Goal: Book appointment/travel/reservation

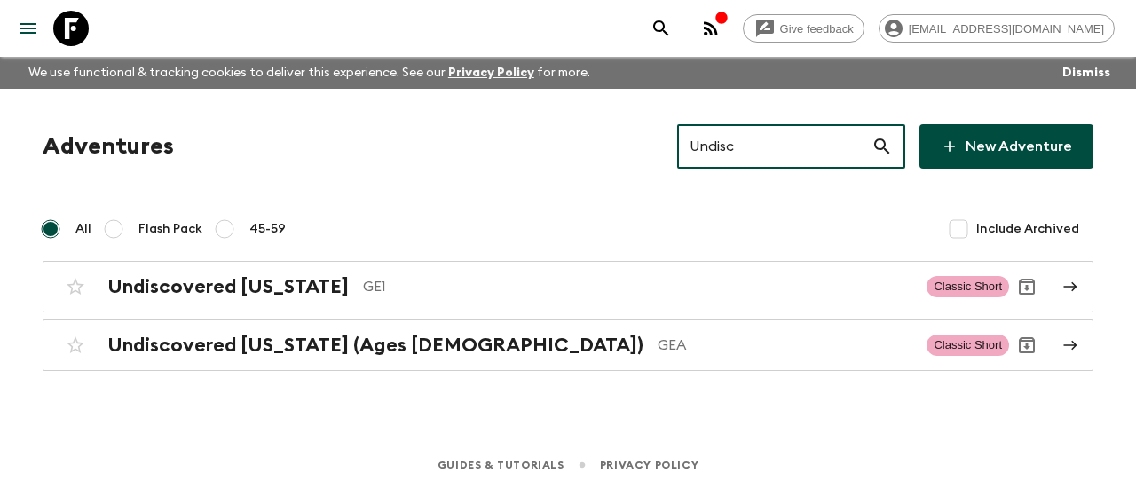
click at [786, 163] on input "Undisc" at bounding box center [774, 147] width 194 height 50
paste input "[GEOGRAPHIC_DATA]"
click at [786, 163] on input "[GEOGRAPHIC_DATA]" at bounding box center [774, 147] width 194 height 50
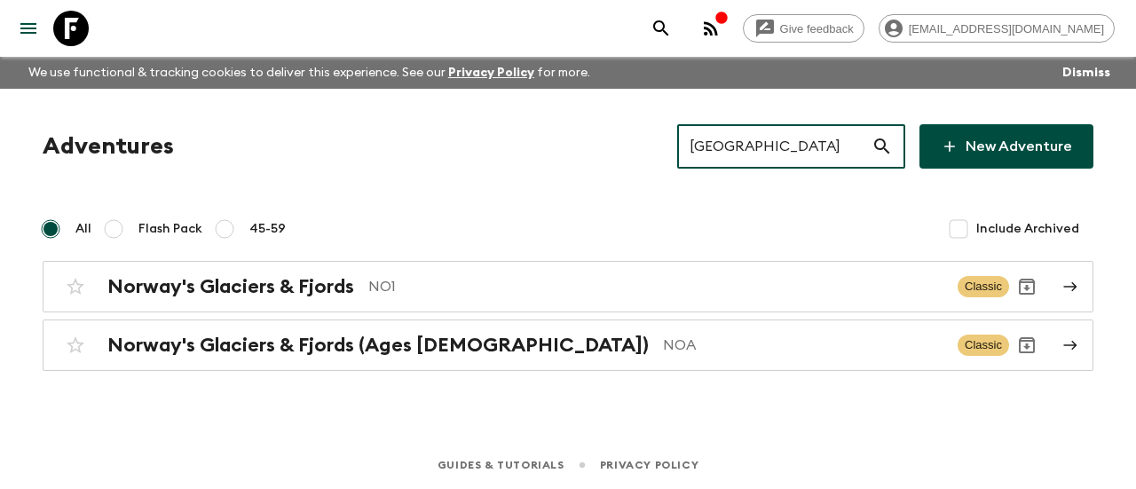
click at [759, 155] on input "[GEOGRAPHIC_DATA]" at bounding box center [774, 147] width 194 height 50
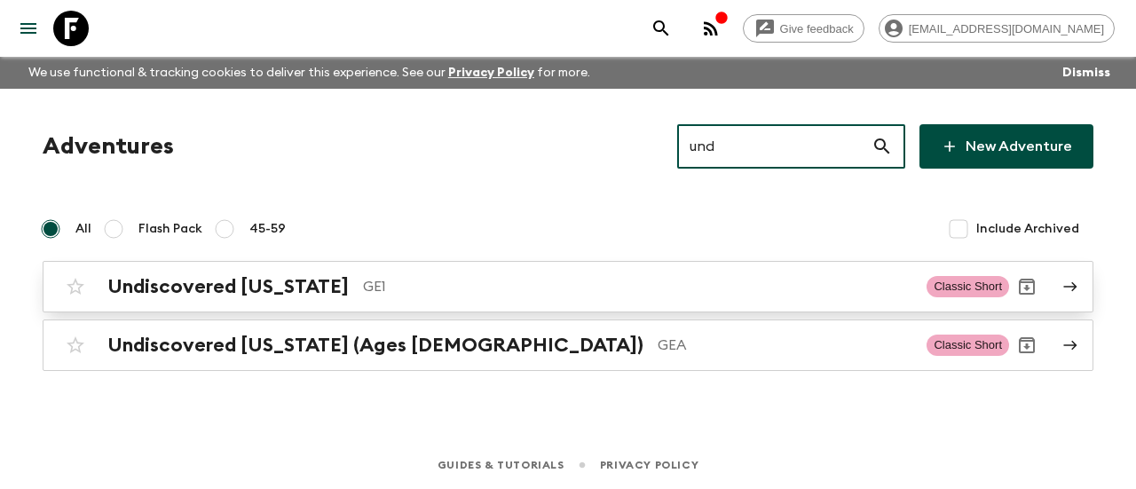
type input "und"
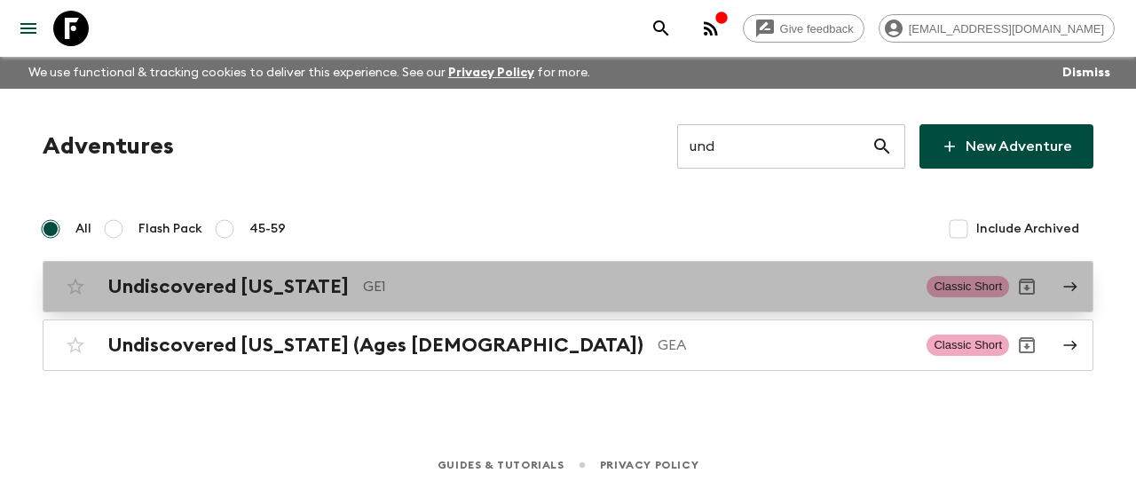
click at [245, 279] on h2 "Undiscovered [US_STATE]" at bounding box center [227, 286] width 241 height 23
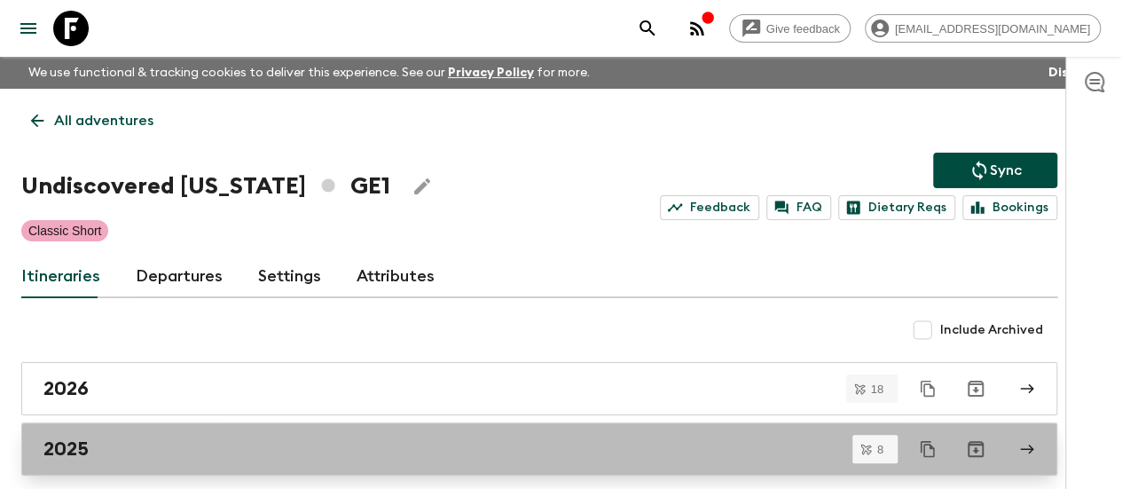
click at [89, 445] on h2 "2025" at bounding box center [65, 448] width 45 height 23
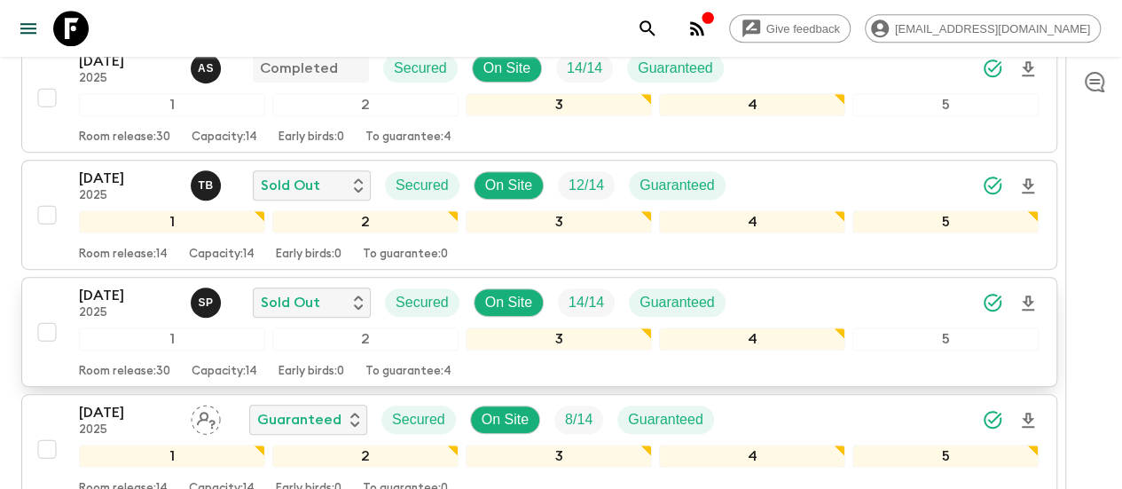
scroll to position [489, 0]
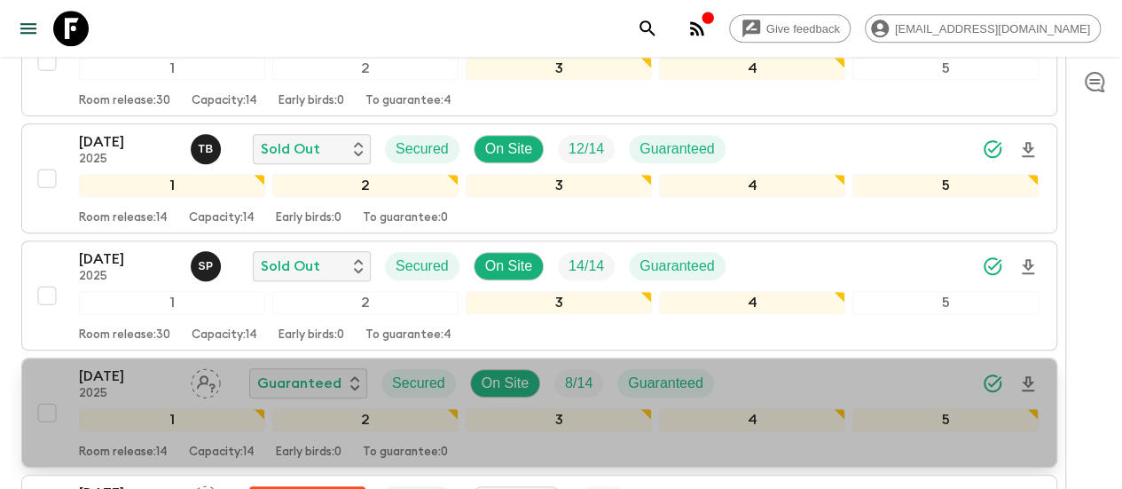
click at [160, 374] on p "[DATE]" at bounding box center [128, 376] width 98 height 21
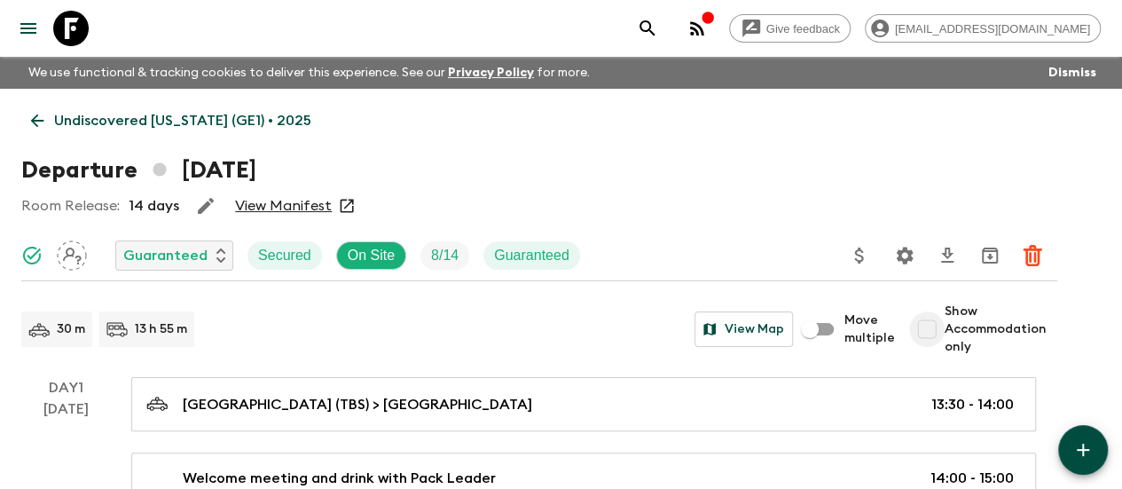
click at [945, 331] on input "Show Accommodation only" at bounding box center [926, 328] width 35 height 35
checkbox input "true"
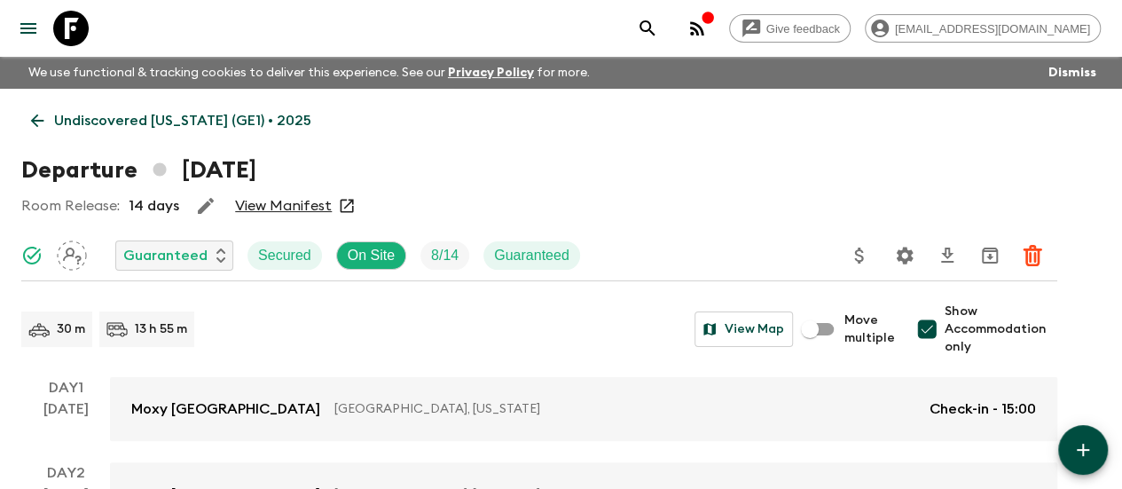
scroll to position [144, 0]
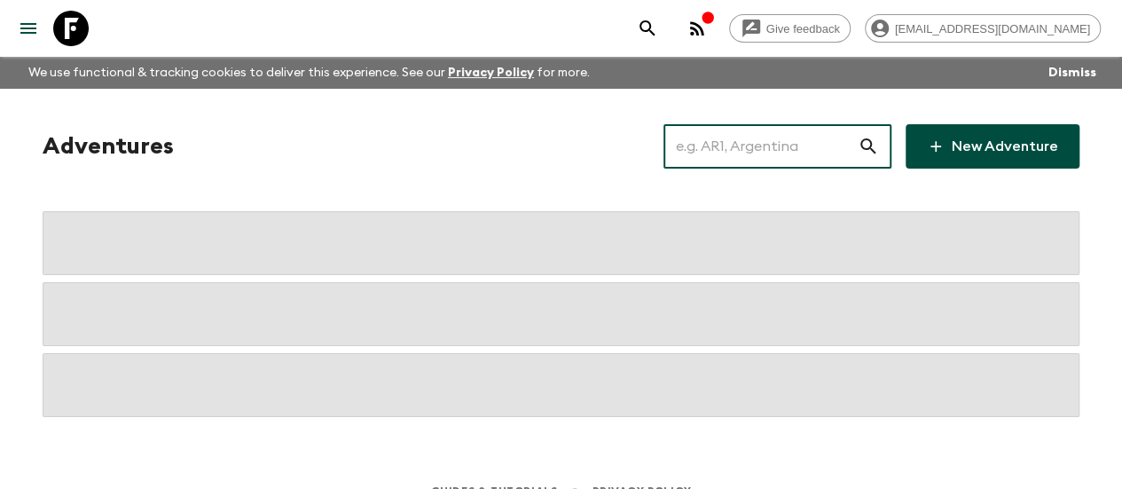
click at [781, 149] on input "text" at bounding box center [761, 147] width 194 height 50
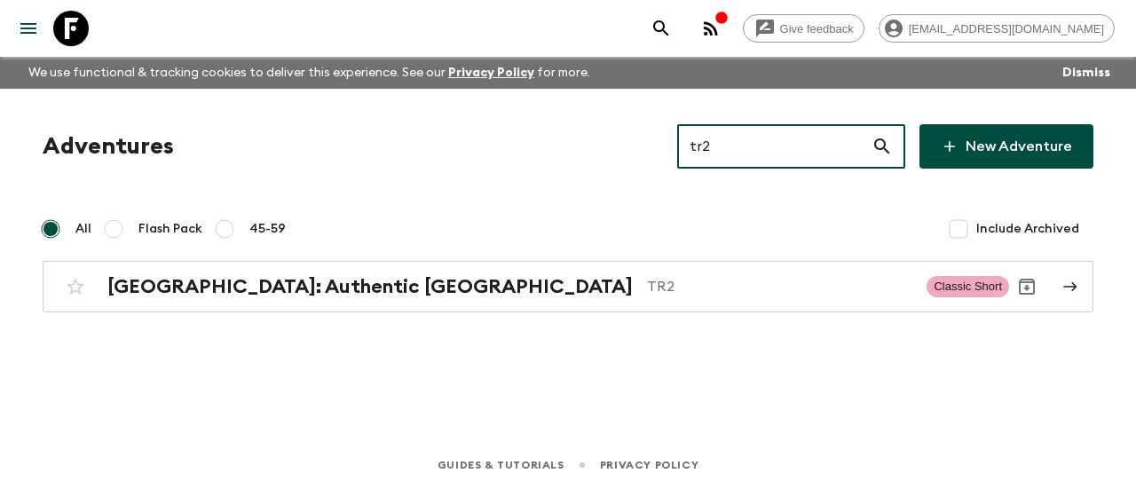
type input "tr2"
click at [759, 136] on input "tr2" at bounding box center [774, 147] width 194 height 50
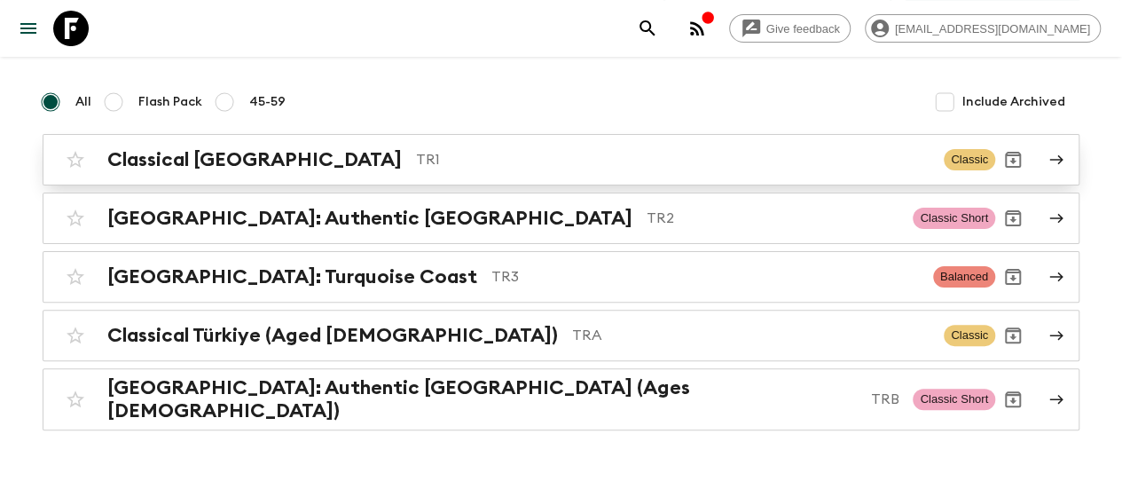
scroll to position [132, 0]
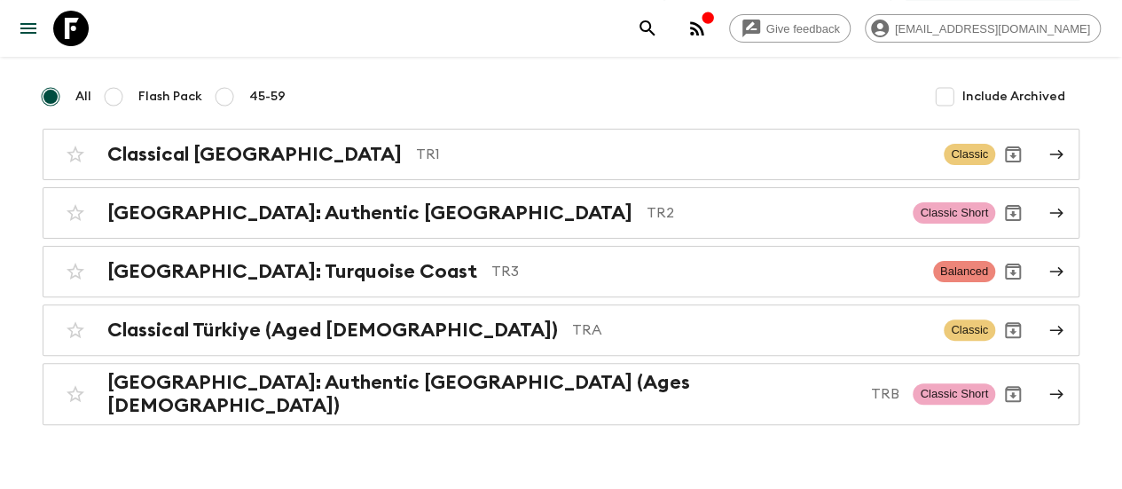
type input "turk"
